Goal: Communication & Community: Answer question/provide support

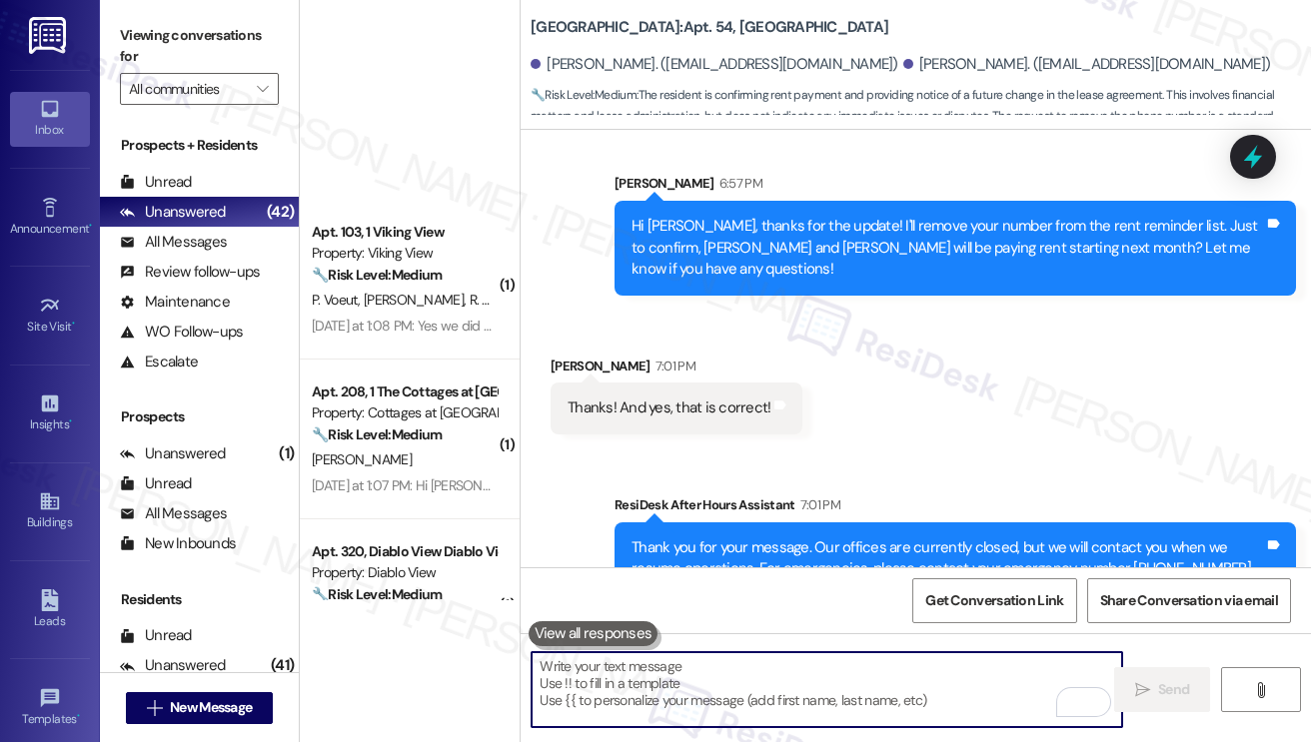
scroll to position [4597, 0]
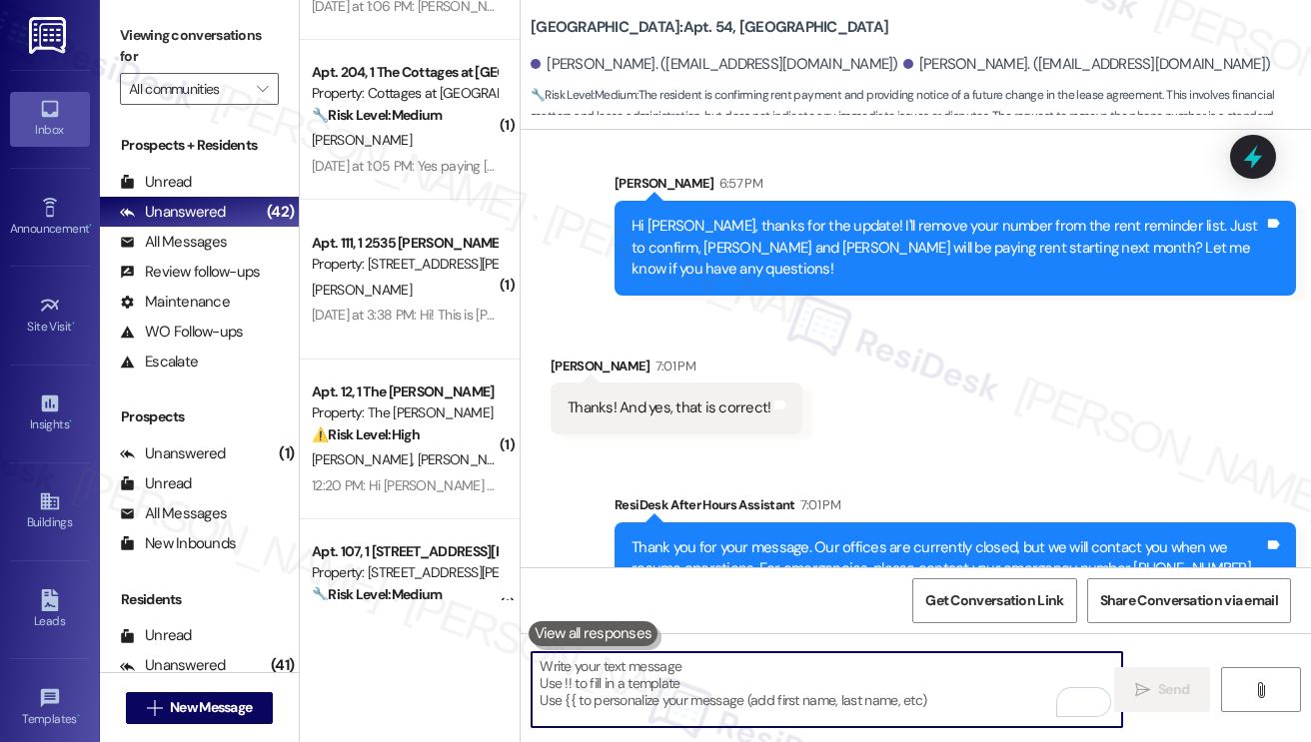
click at [735, 398] on div "Thanks! And yes, that is correct!" at bounding box center [669, 408] width 203 height 21
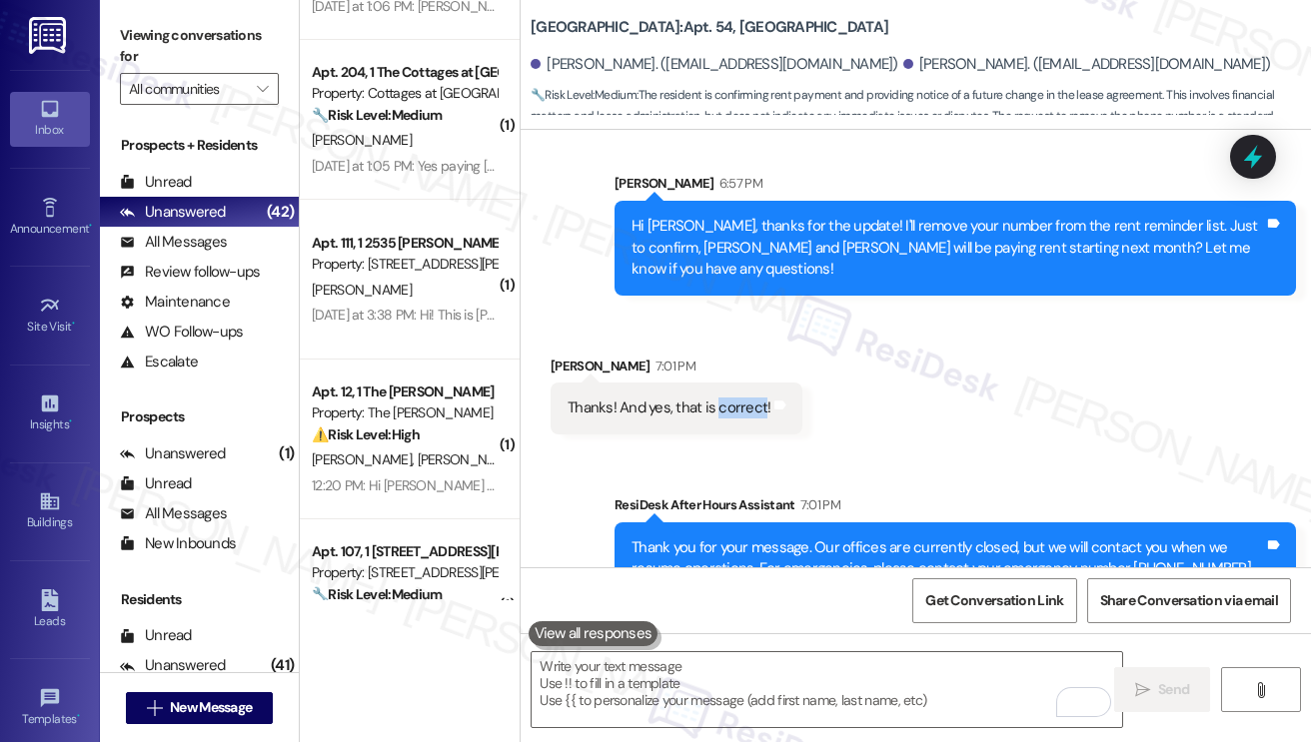
click at [735, 398] on div "Thanks! And yes, that is correct!" at bounding box center [669, 408] width 203 height 21
click at [835, 251] on div "Hi [PERSON_NAME], thanks for the update! I'll remove your number from the rent …" at bounding box center [955, 248] width 681 height 94
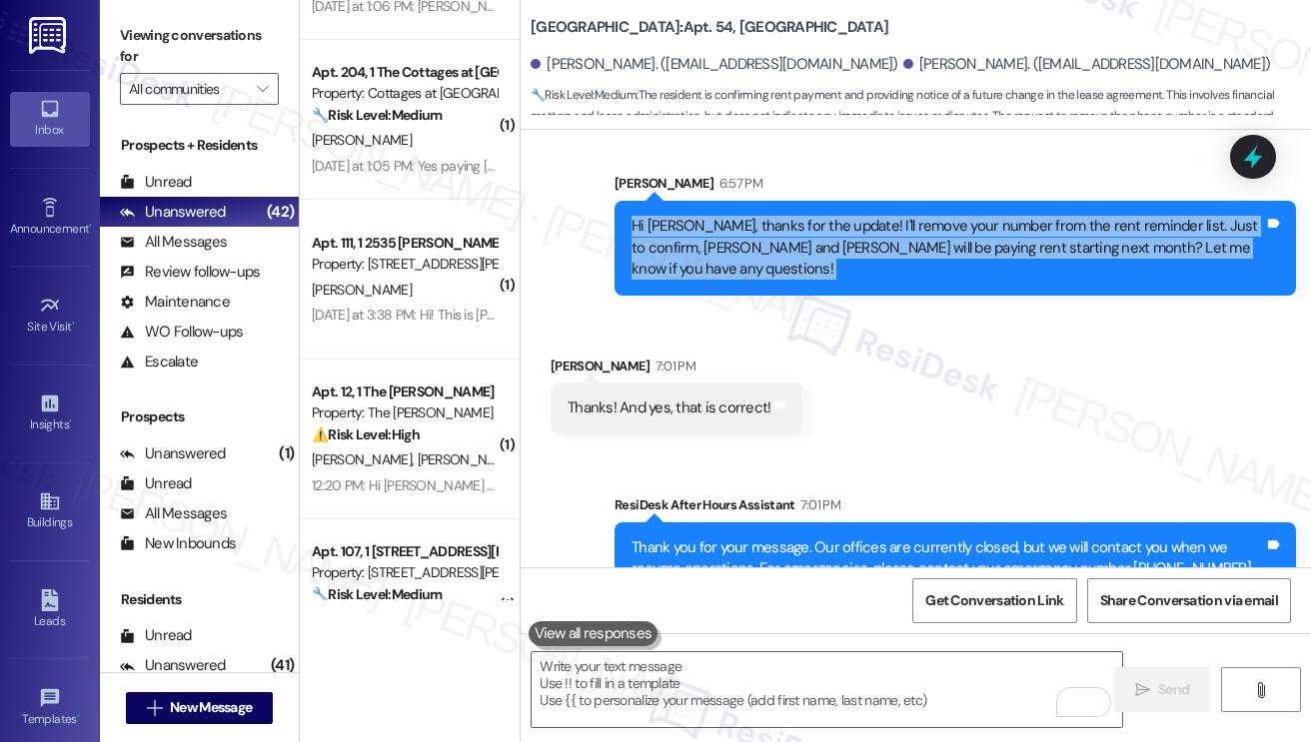
click at [835, 251] on div "Hi [PERSON_NAME], thanks for the update! I'll remove your number from the rent …" at bounding box center [955, 248] width 681 height 94
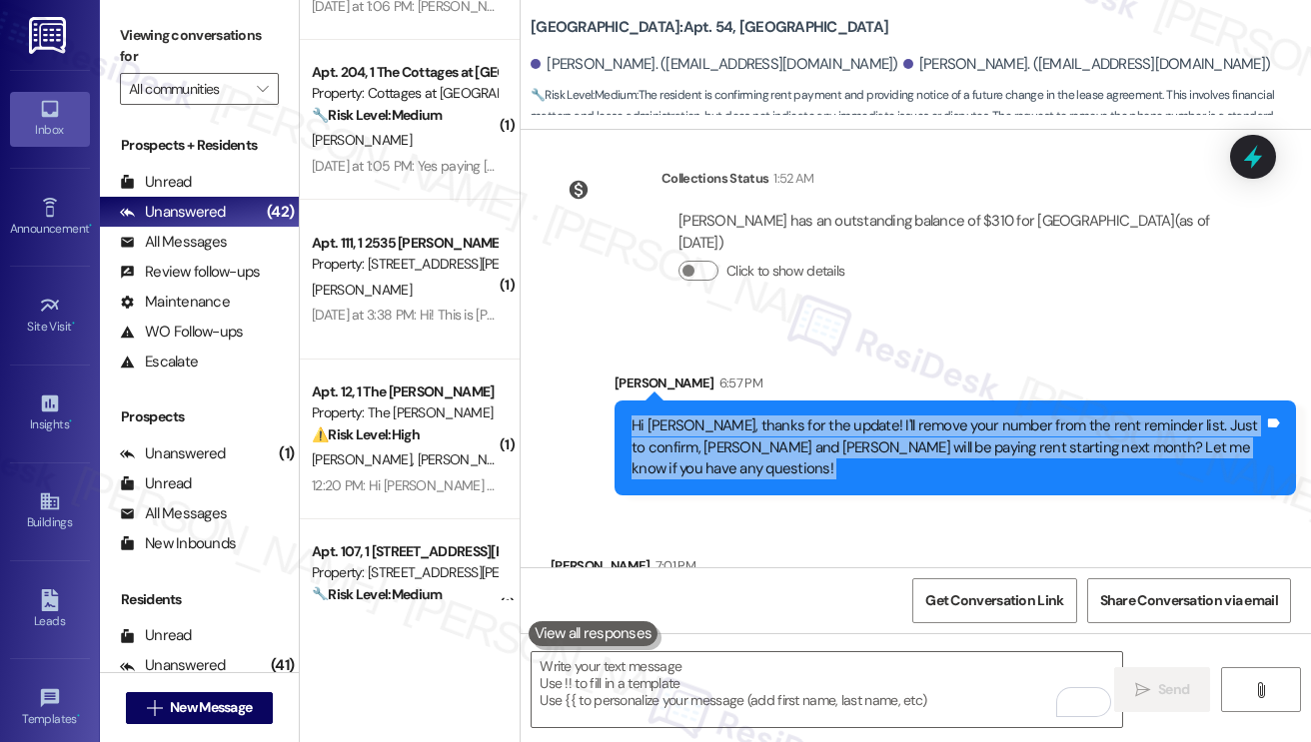
scroll to position [1151, 0]
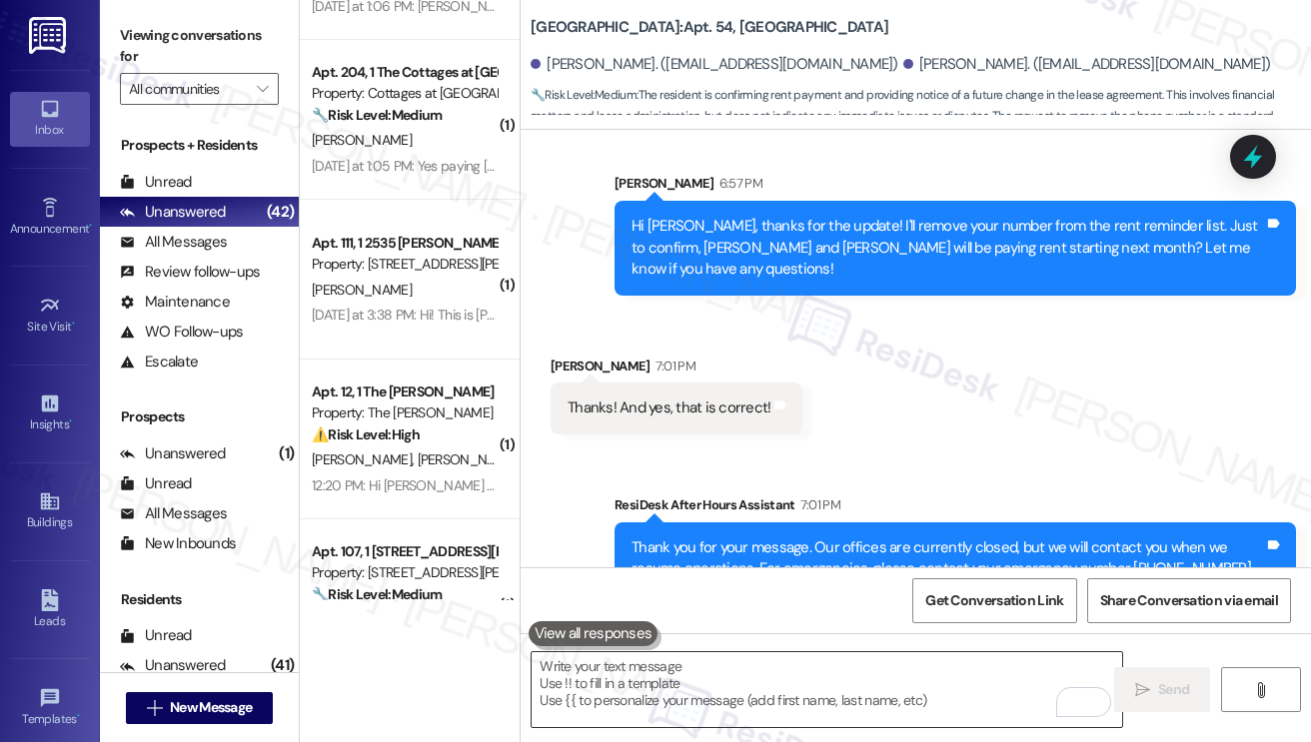
click at [683, 690] on textarea "To enrich screen reader interactions, please activate Accessibility in Grammarl…" at bounding box center [827, 690] width 591 height 75
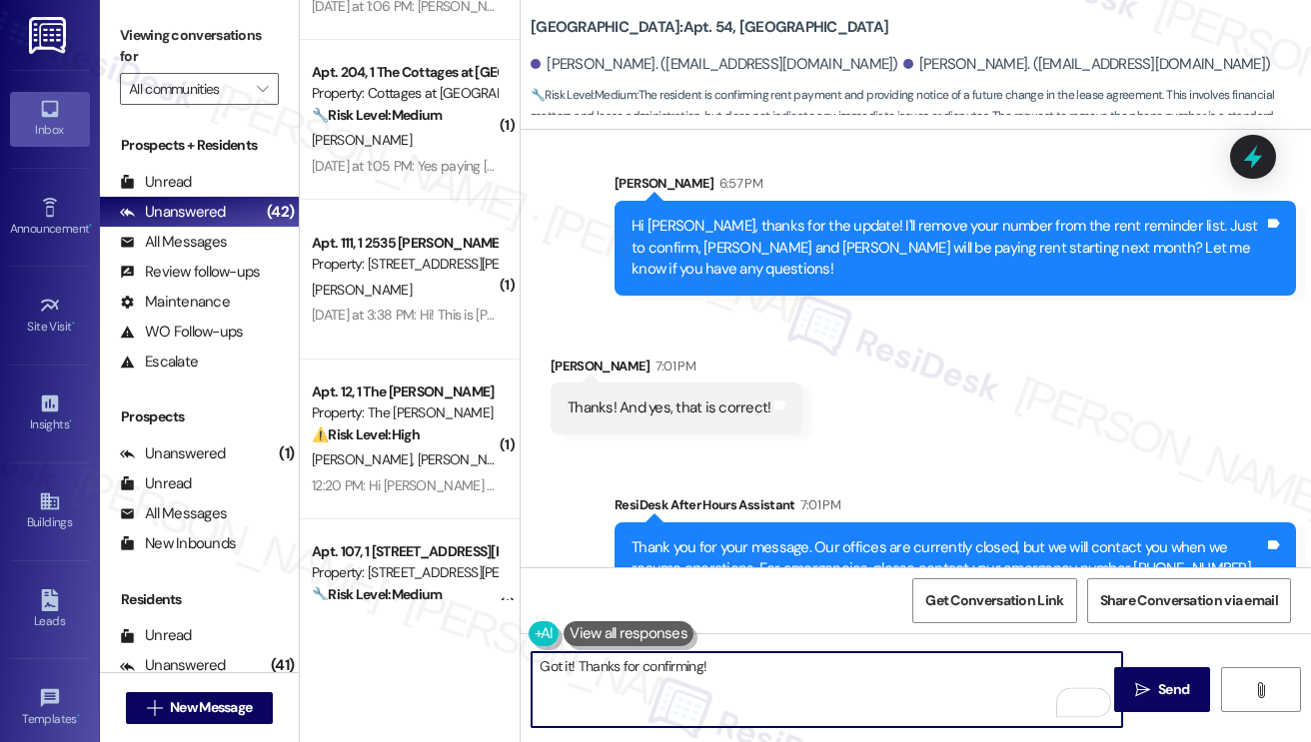
drag, startPoint x: 571, startPoint y: 659, endPoint x: 587, endPoint y: 656, distance: 16.3
click at [571, 659] on textarea "Got it! Thanks for confirming!" at bounding box center [827, 690] width 591 height 75
click at [740, 666] on textarea "Got it! Thanks for confirming!" at bounding box center [827, 690] width 591 height 75
click at [819, 659] on textarea "Got it! Thanks for confirming. May I know the reason" at bounding box center [827, 690] width 591 height 75
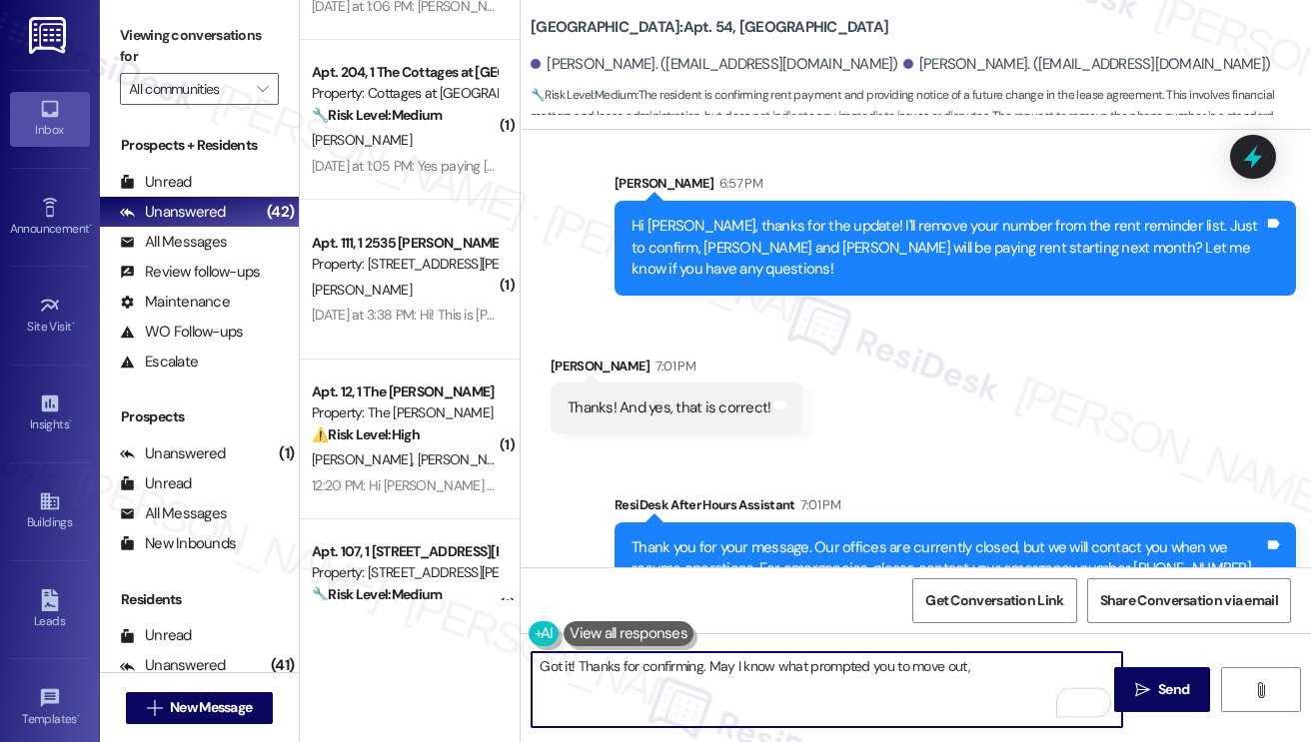
click at [560, 356] on div "[PERSON_NAME] 7:01 PM" at bounding box center [677, 370] width 252 height 28
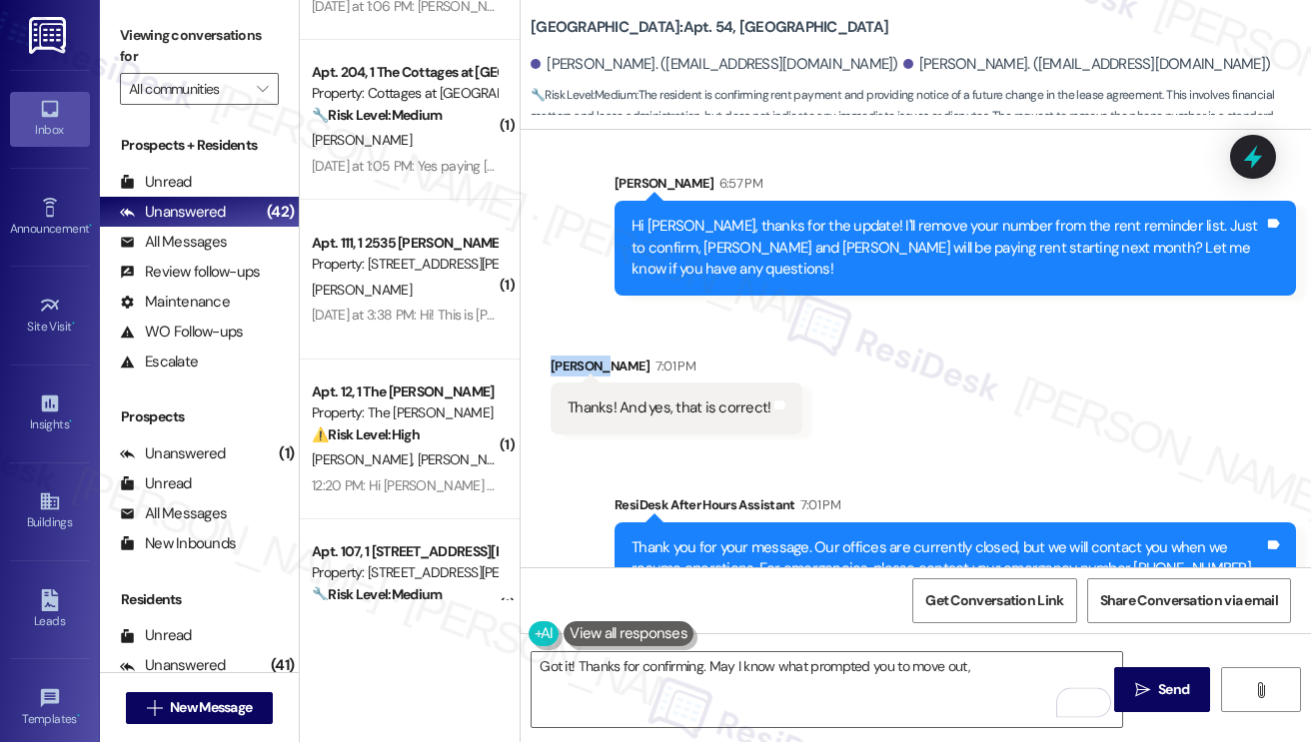
click at [560, 356] on div "[PERSON_NAME] 7:01 PM" at bounding box center [677, 370] width 252 height 28
copy div "Avianna"
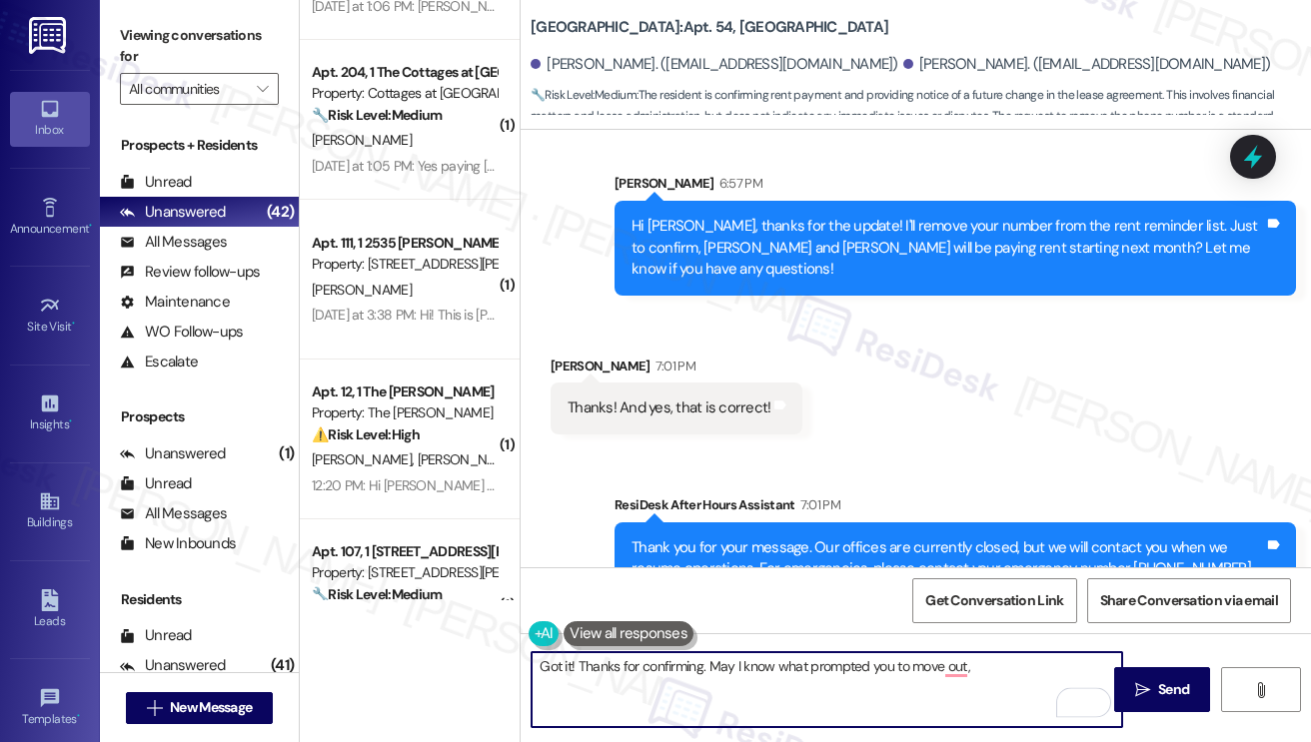
click at [1001, 672] on textarea "Got it! Thanks for confirming. May I know what prompted you to move out," at bounding box center [827, 690] width 591 height 75
paste textarea "Avianna"
click at [890, 666] on textarea "Got it! Thanks for confirming. May I know what prompted you to move out, [PERSO…" at bounding box center [827, 690] width 591 height 75
click at [1090, 671] on textarea "Got it! Thanks for confirming. May I know what prompted your decision to move o…" at bounding box center [827, 690] width 591 height 75
click at [721, 665] on textarea "Got it! Thanks for confirming. May I know what prompted your decision to move o…" at bounding box center [827, 690] width 591 height 75
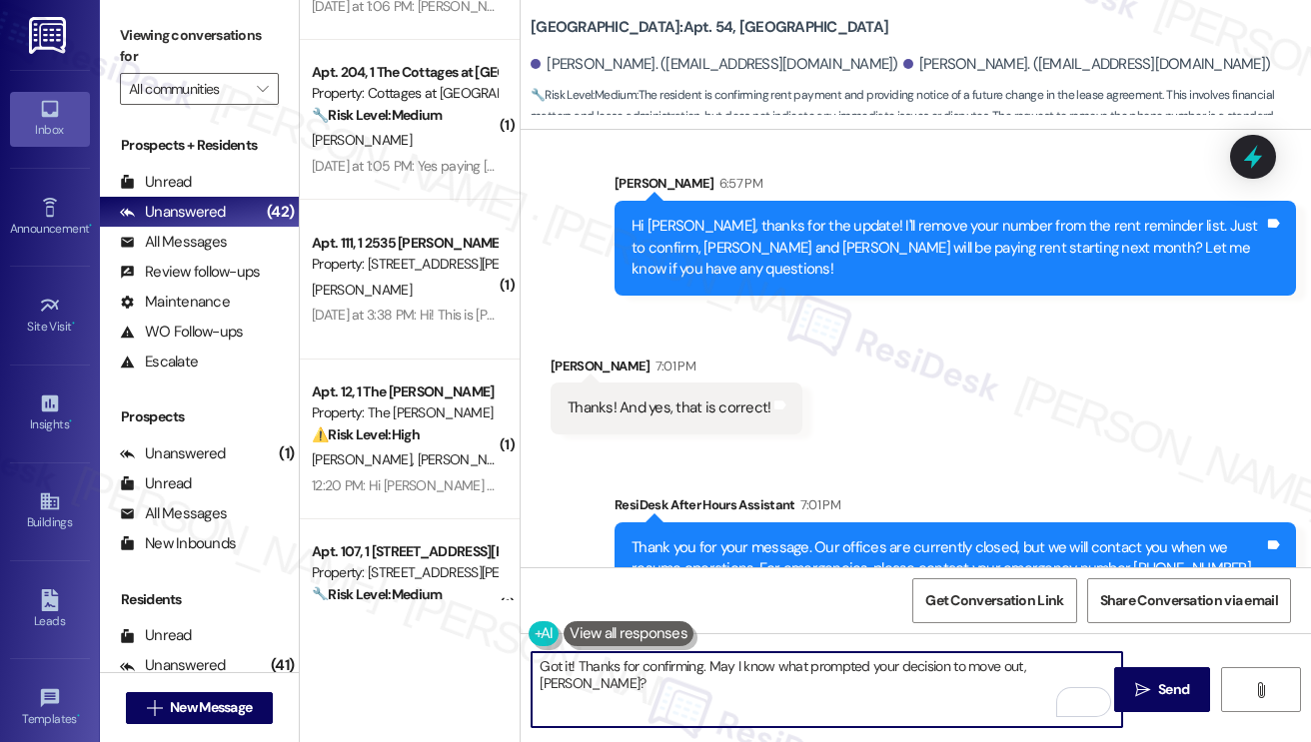
click at [721, 665] on textarea "Got it! Thanks for confirming. May I know what prompted your decision to move o…" at bounding box center [827, 690] width 591 height 75
click at [759, 701] on textarea "Got it! Thanks for confirming. If you don't mind my asking, may I know what pro…" at bounding box center [827, 690] width 591 height 75
click at [771, 698] on textarea "Got it! Thanks for confirming. If you don't mind my asking, may I know what pro…" at bounding box center [827, 690] width 591 height 75
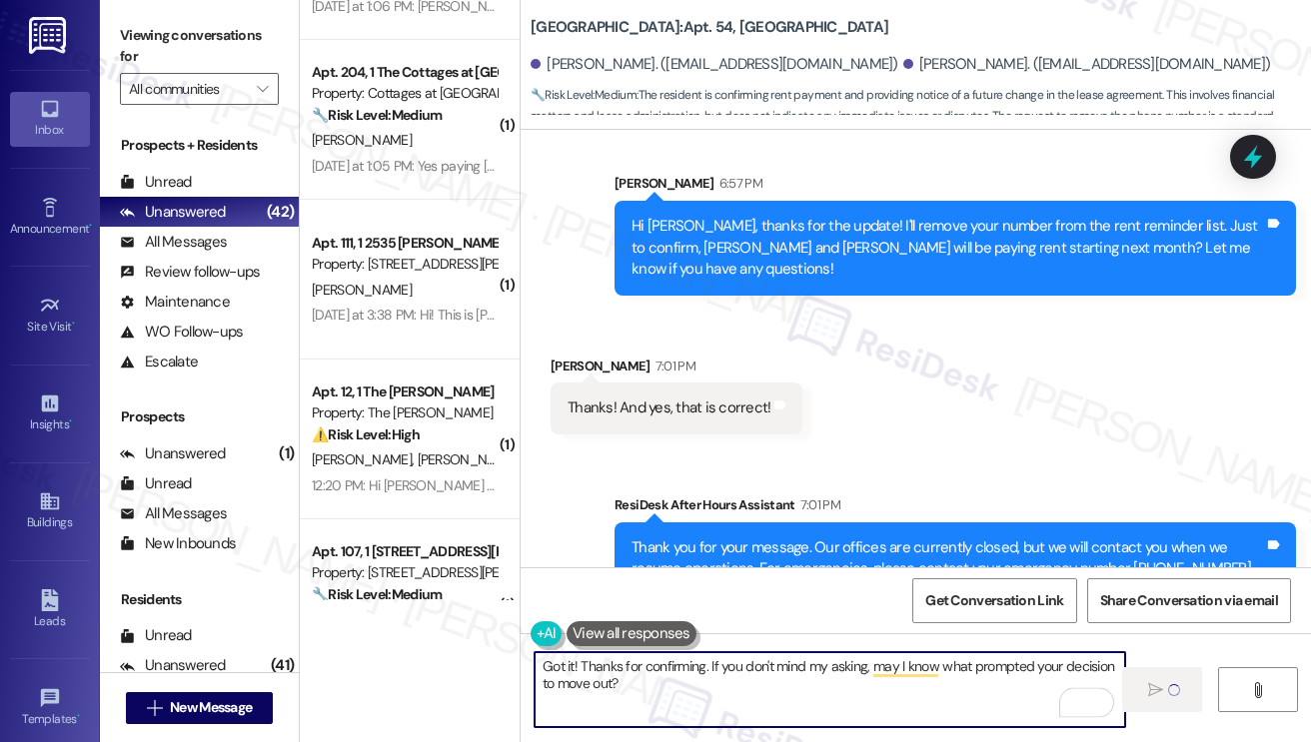
type textarea "Got it! Thanks for confirming. If you don't mind my asking, may I know what pro…"
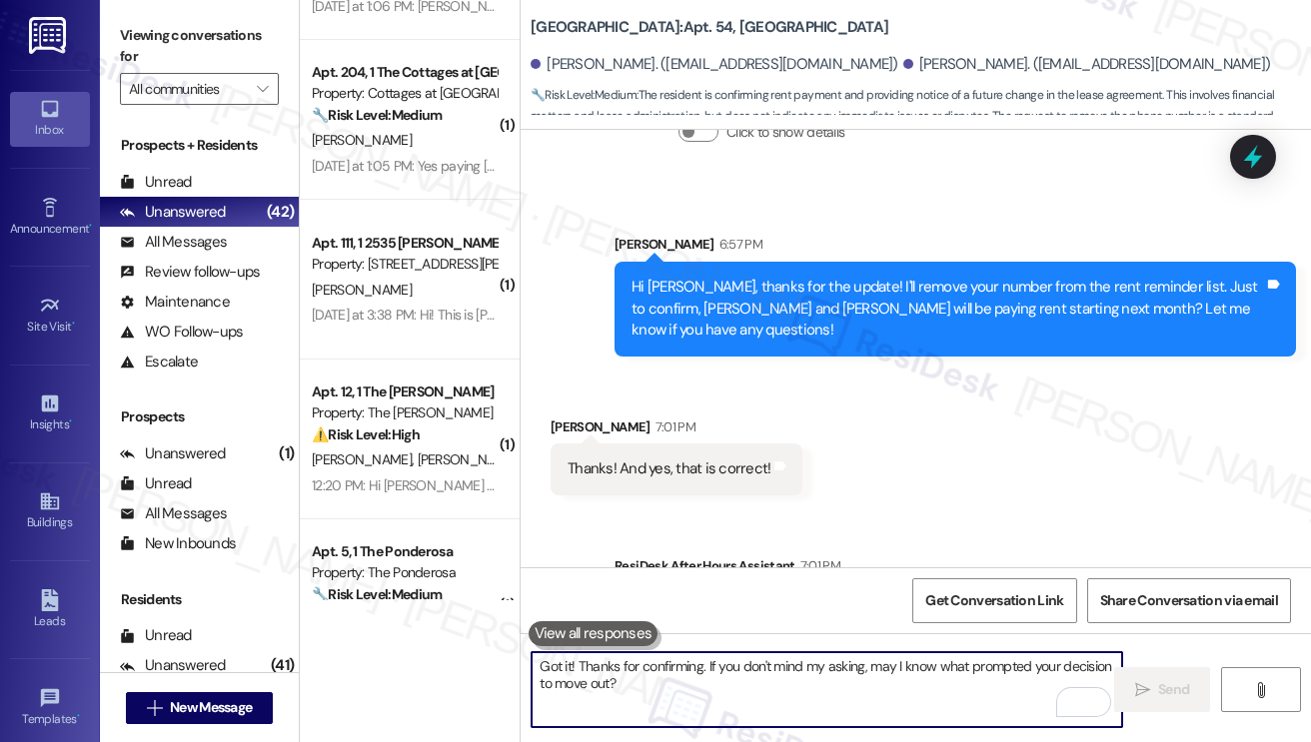
scroll to position [1311, 0]
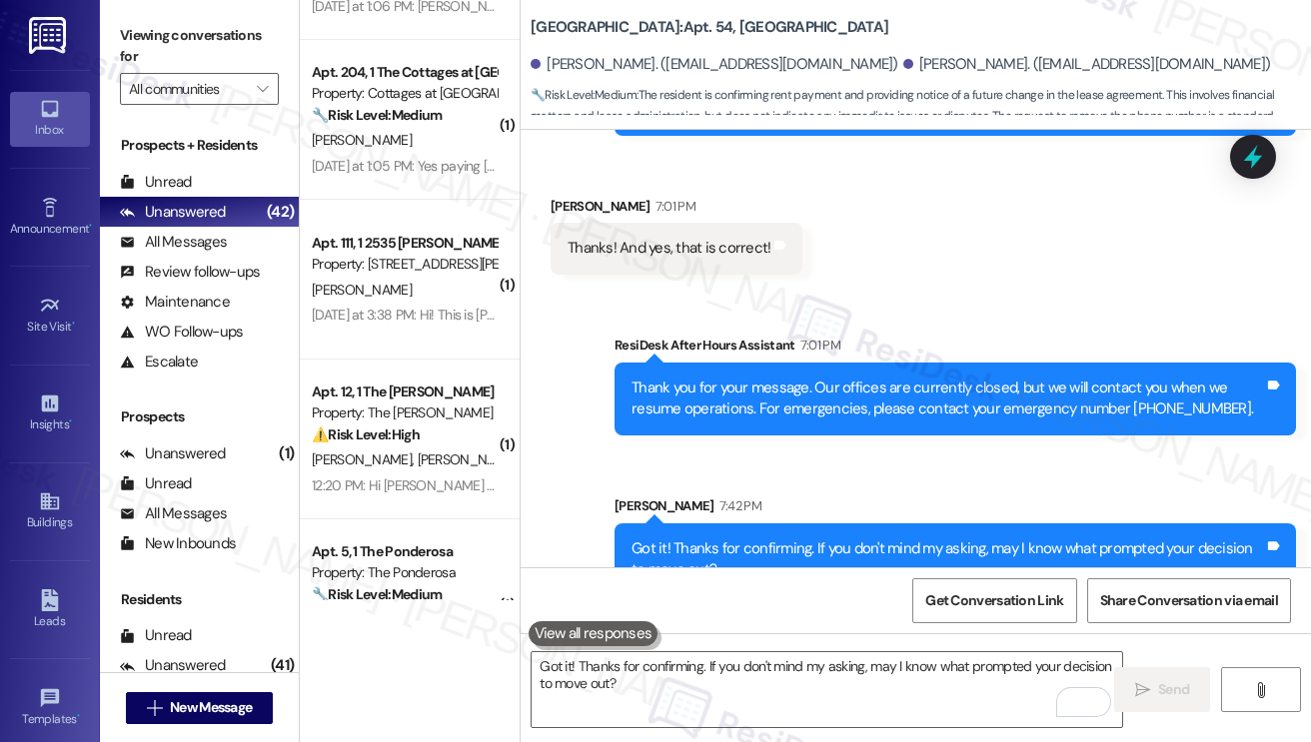
click at [914, 496] on div "[PERSON_NAME] 7:42 PM" at bounding box center [955, 510] width 681 height 28
